Goal: Check status: Check status

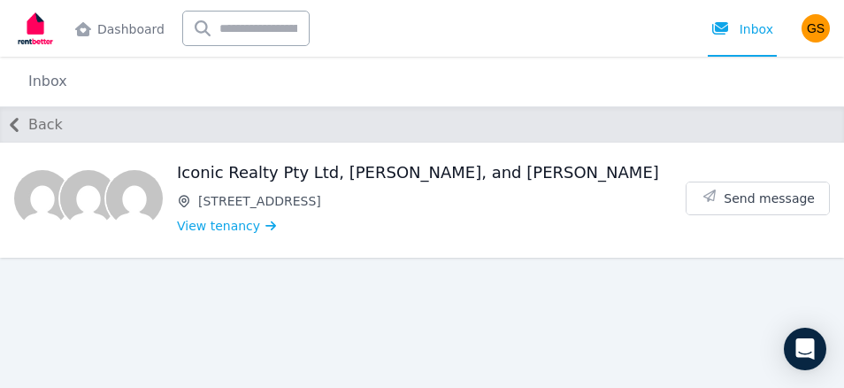
click at [18, 119] on icon "button" at bounding box center [14, 125] width 9 height 14
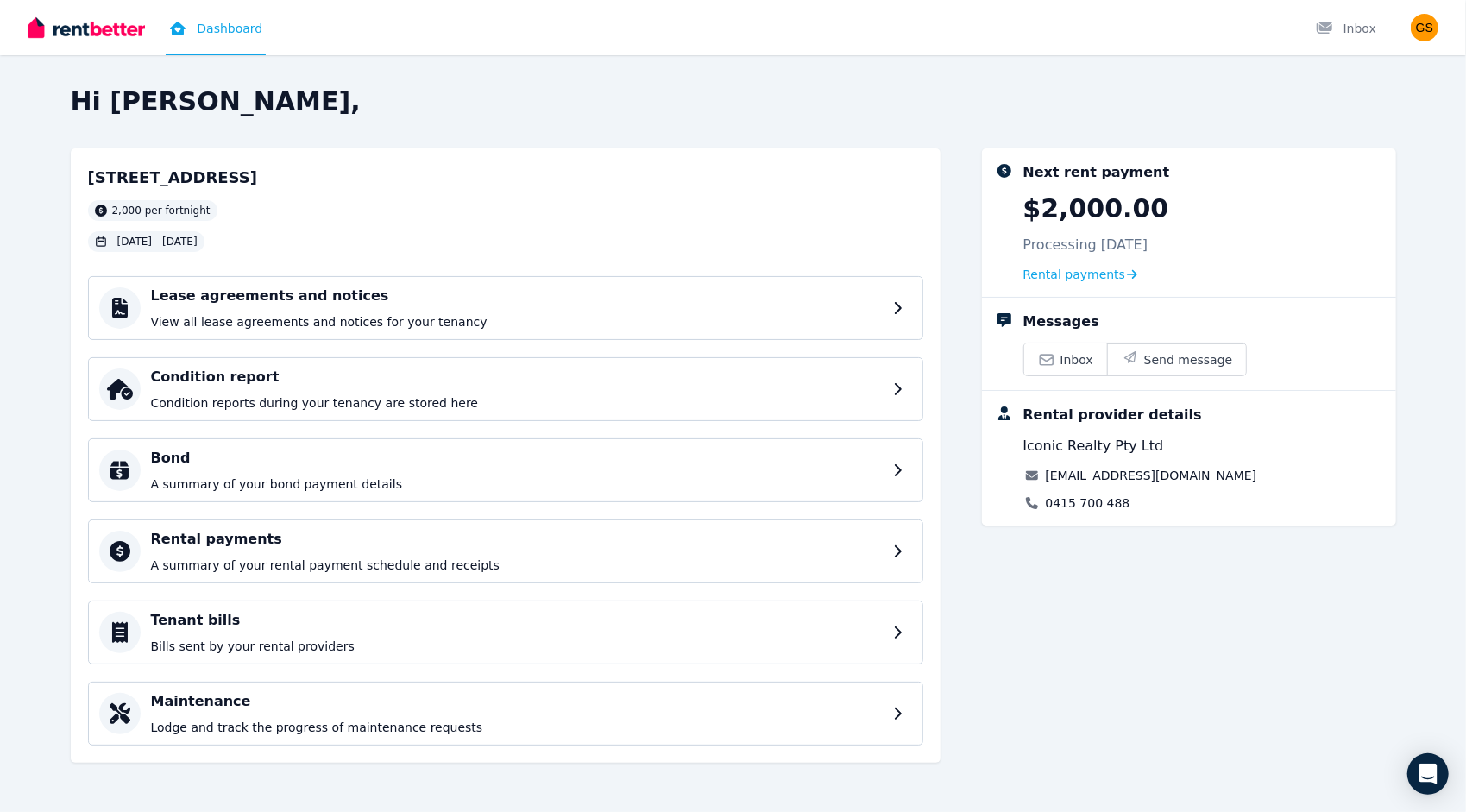
drag, startPoint x: 1025, startPoint y: 213, endPoint x: 1187, endPoint y: 204, distance: 162.2
click at [1187, 204] on div "Next rent payment $2,000.00 Processing 11 Aug 2025 Rental payments" at bounding box center [1203, 222] width 359 height 121
drag, startPoint x: 1187, startPoint y: 204, endPoint x: 1225, endPoint y: 245, distance: 55.9
click at [1225, 245] on div "Next rent payment $2,000.00 Processing 11 Aug 2025 Rental payments" at bounding box center [1203, 222] width 359 height 121
click at [1094, 278] on span "Rental payments" at bounding box center [1074, 275] width 102 height 18
